Goal: Check status: Check status

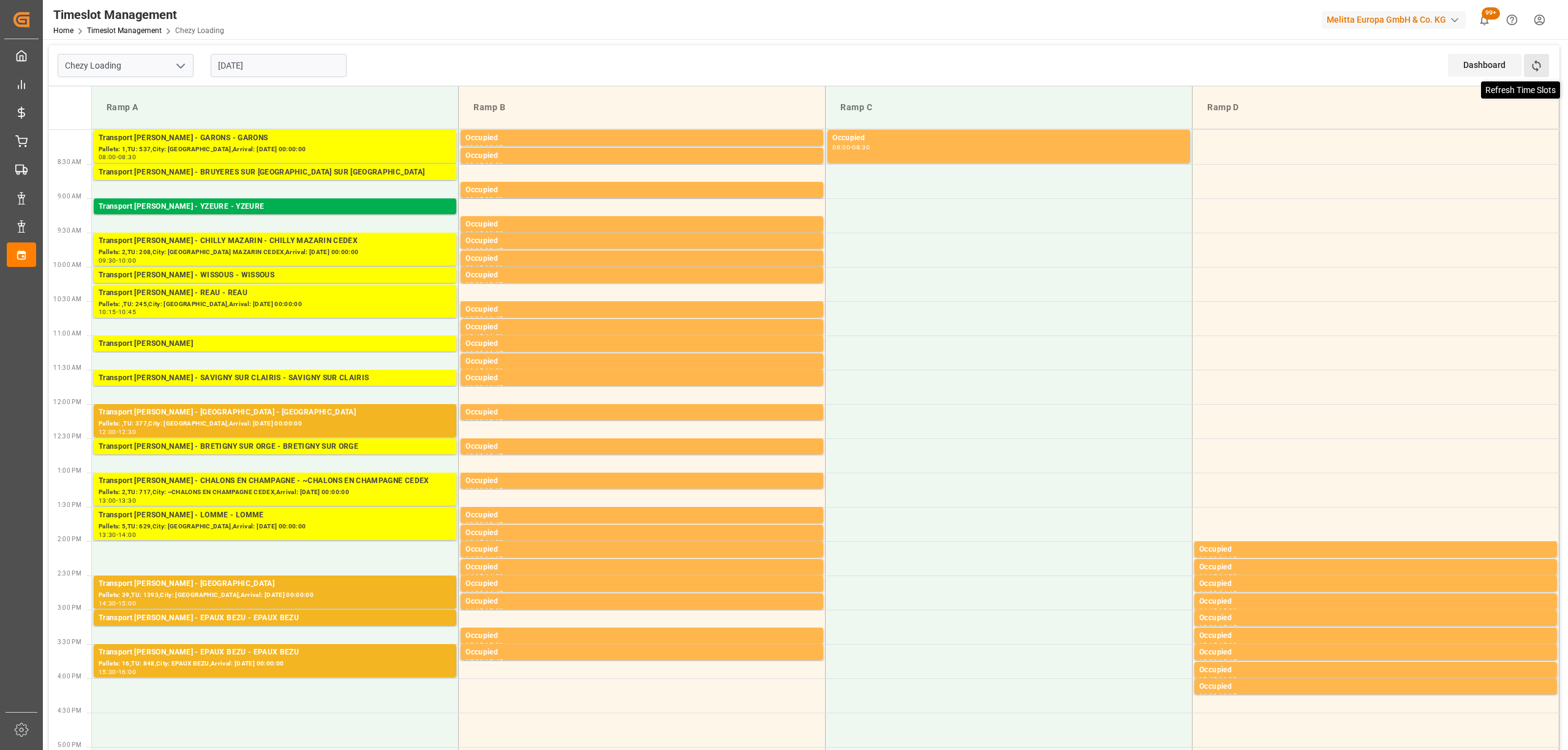
click at [1539, 62] on icon at bounding box center [1536, 65] width 13 height 13
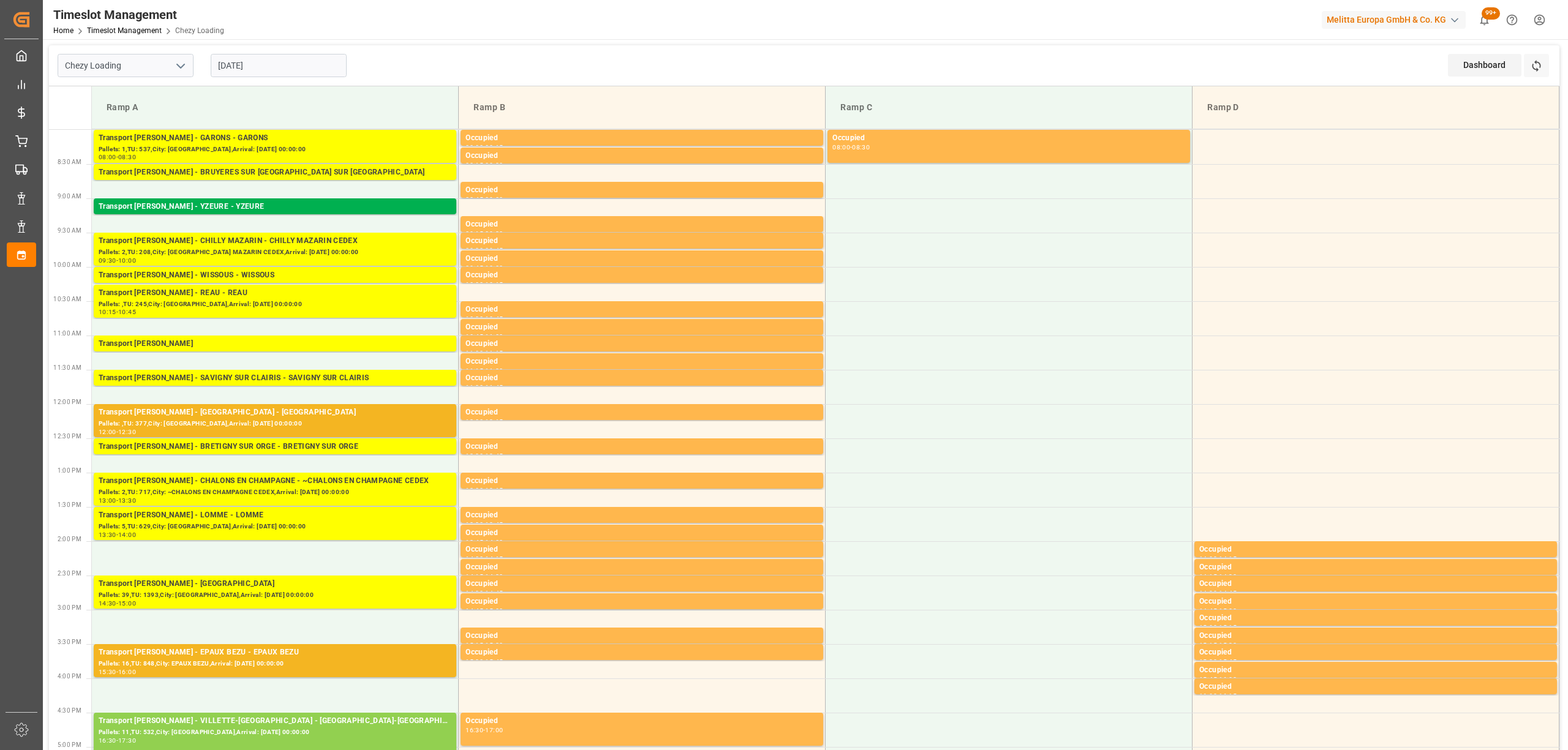
click at [1538, 77] on div "Refresh Time Slots" at bounding box center [1537, 69] width 27 height 32
click at [1538, 72] on icon at bounding box center [1536, 65] width 13 height 13
